Goal: Navigation & Orientation: Find specific page/section

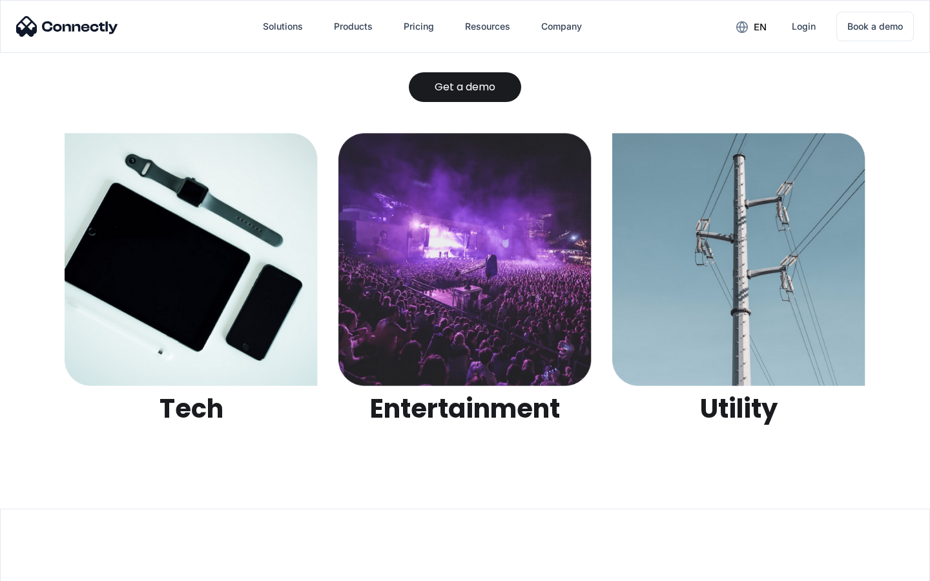
scroll to position [4073, 0]
